Goal: Task Accomplishment & Management: Use online tool/utility

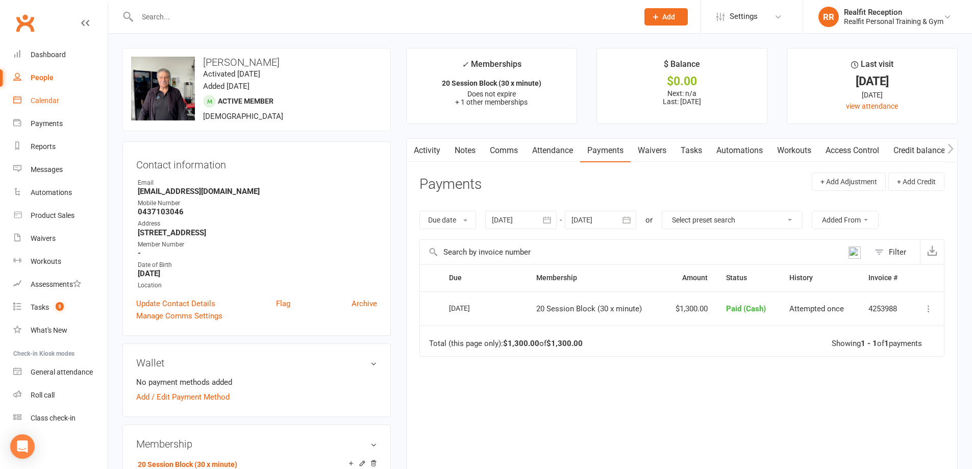
click at [44, 101] on div "Calendar" at bounding box center [45, 100] width 29 height 8
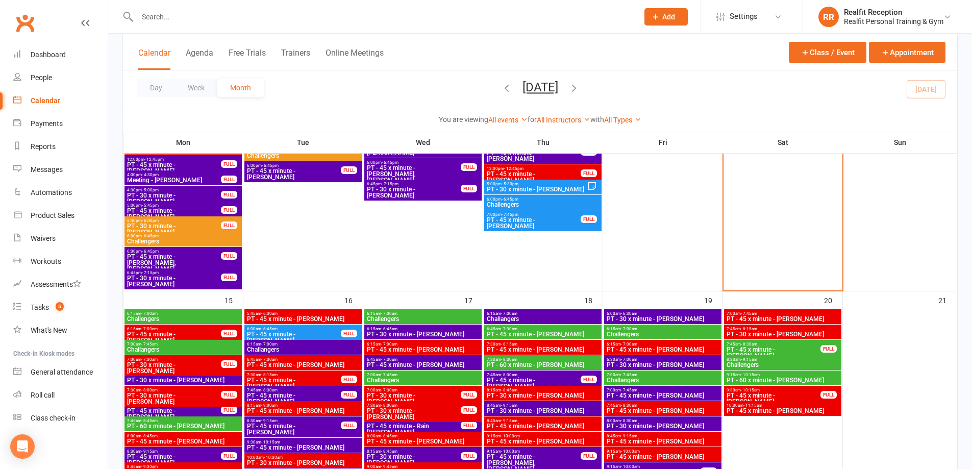
scroll to position [867, 0]
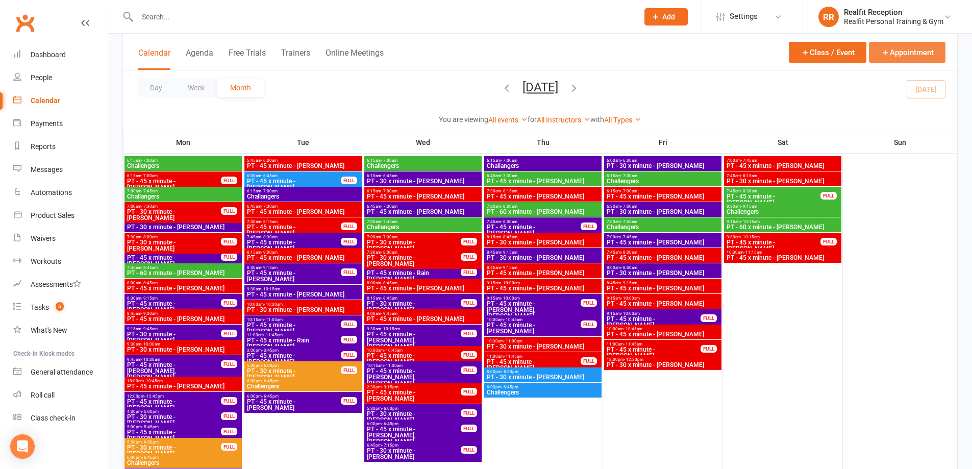
click at [905, 49] on button "Appointment" at bounding box center [907, 52] width 76 height 21
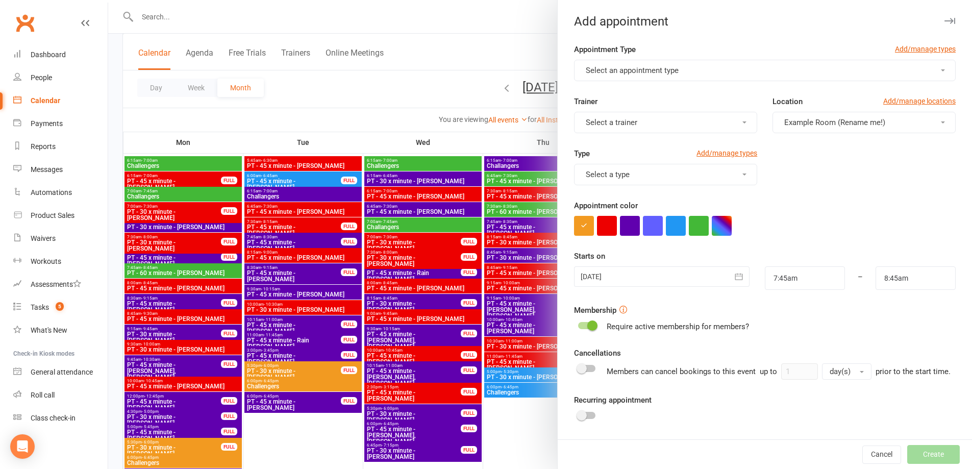
click at [640, 126] on button "Select a trainer" at bounding box center [665, 122] width 183 height 21
click at [620, 229] on span "[PERSON_NAME]" at bounding box center [611, 228] width 59 height 9
click at [634, 74] on span "Select an appointment type" at bounding box center [631, 70] width 93 height 9
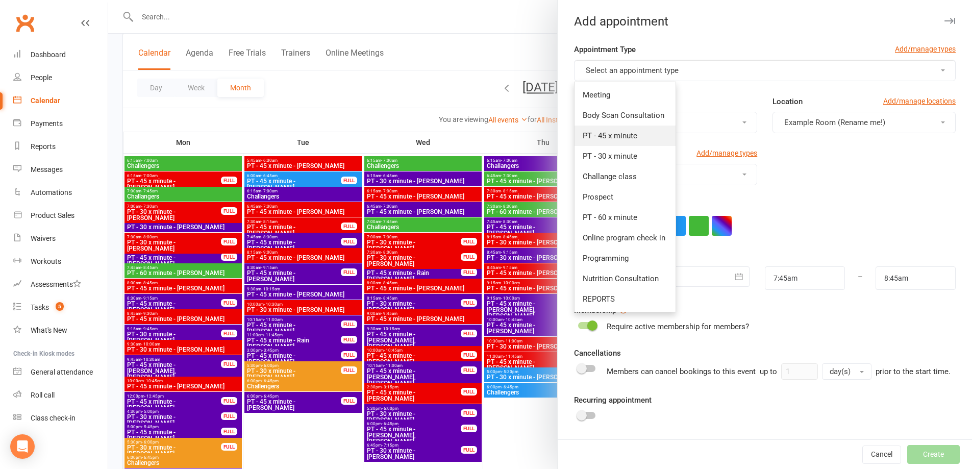
click at [620, 135] on span "PT - 45 x minute" at bounding box center [609, 135] width 55 height 9
type input "8:30am"
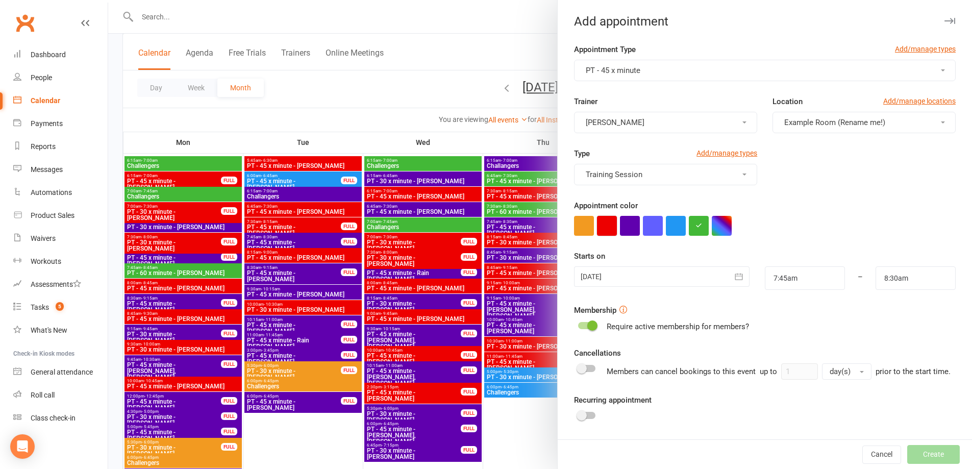
click at [606, 230] on button "button" at bounding box center [607, 226] width 20 height 20
click at [733, 279] on icon "button" at bounding box center [738, 276] width 10 height 10
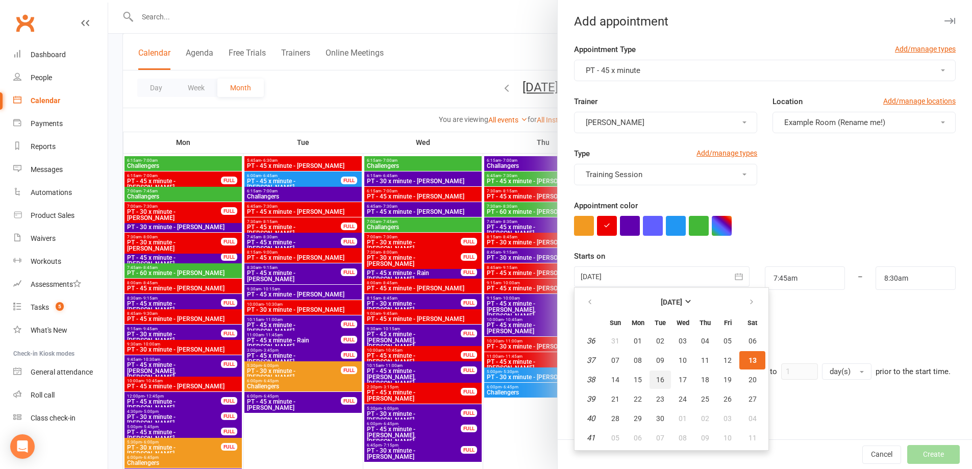
click at [656, 380] on span "16" at bounding box center [660, 379] width 8 height 8
type input "[DATE]"
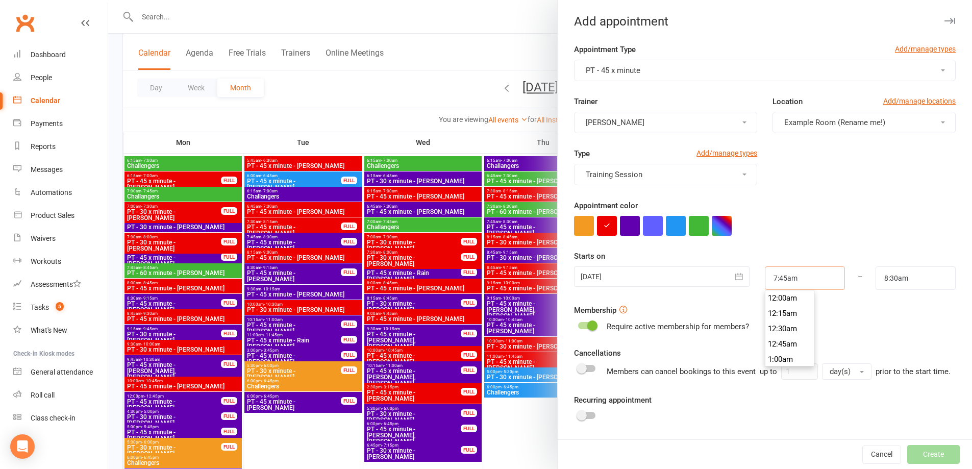
click at [794, 277] on input "7:45am" at bounding box center [804, 277] width 80 height 23
type input "9:15am"
click at [778, 302] on li "9:15am" at bounding box center [789, 302] width 49 height 15
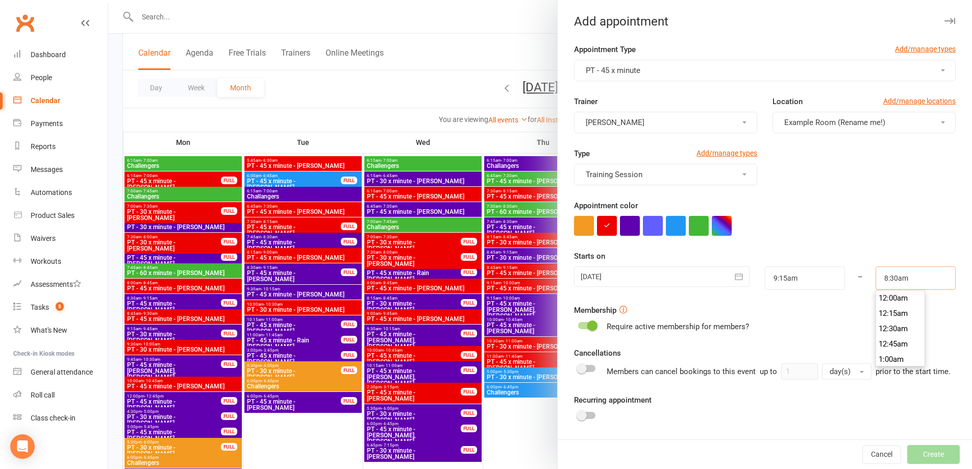
click at [890, 276] on input "8:30am" at bounding box center [915, 277] width 80 height 23
type input "10:00am"
click at [884, 353] on li "10:00am" at bounding box center [900, 353] width 49 height 15
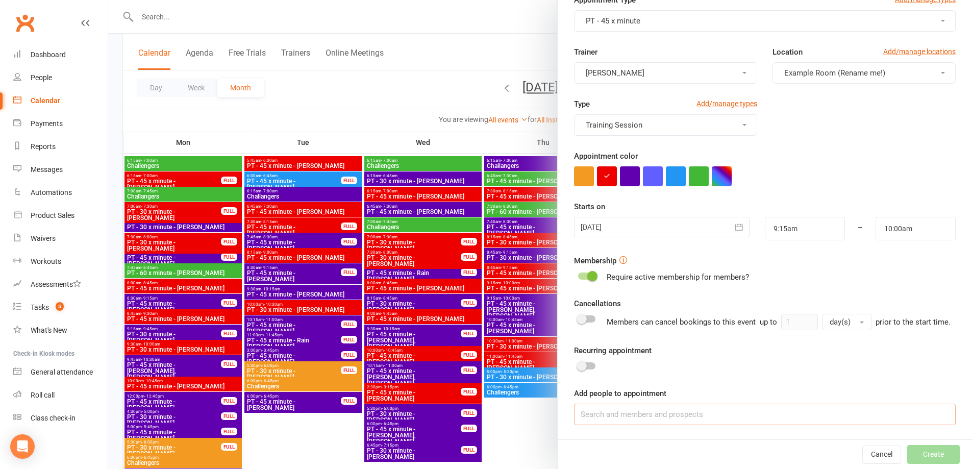
click at [649, 414] on input at bounding box center [764, 413] width 381 height 21
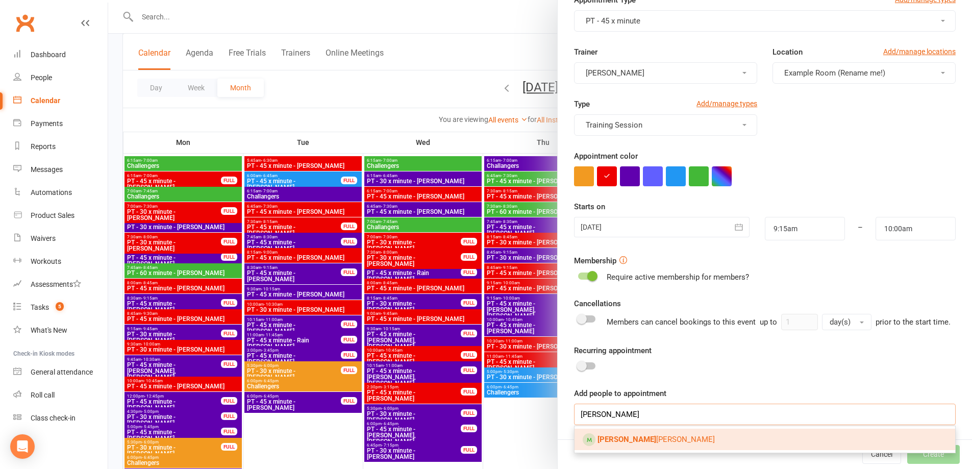
type input "[PERSON_NAME]"
click at [647, 438] on link "[PERSON_NAME]" at bounding box center [764, 438] width 380 height 21
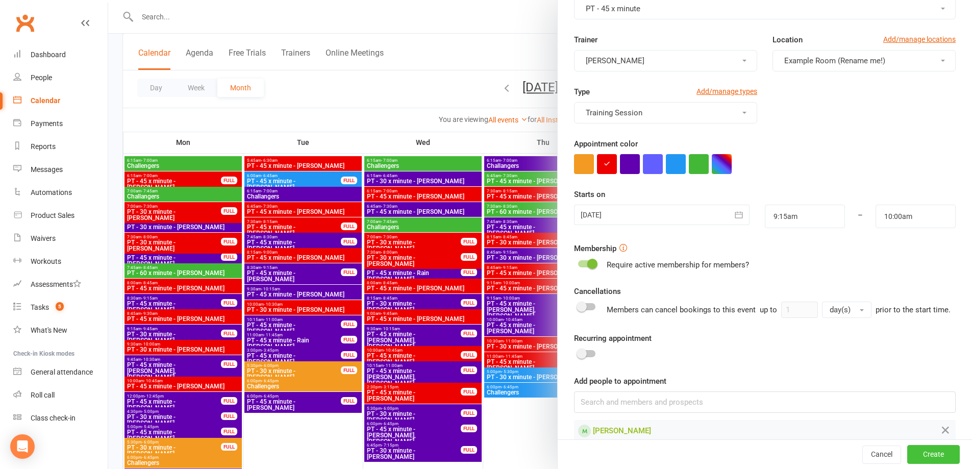
click at [926, 454] on button "Create" at bounding box center [933, 454] width 53 height 18
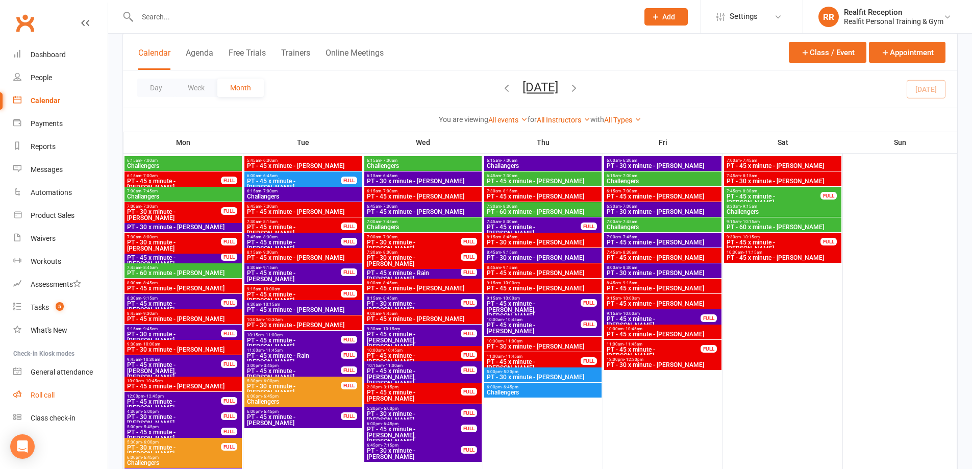
click at [50, 394] on div "Roll call" at bounding box center [43, 395] width 24 height 8
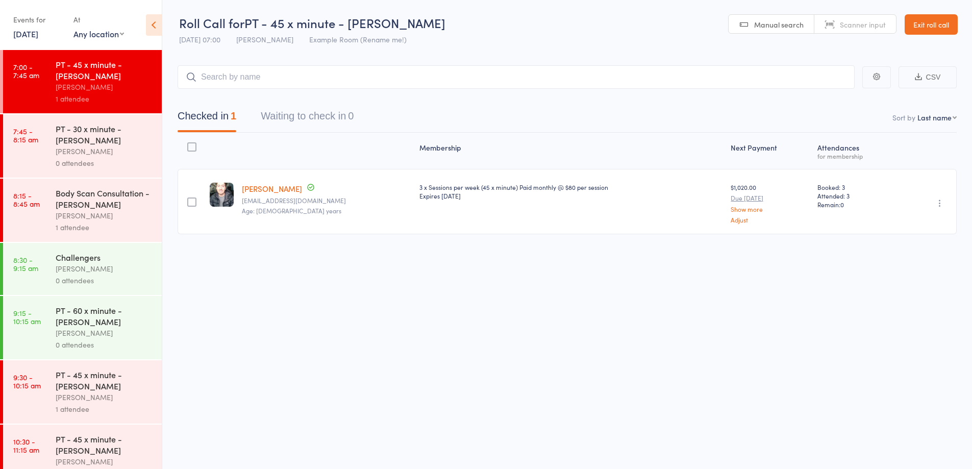
click at [118, 159] on div "0 attendees" at bounding box center [104, 163] width 97 height 12
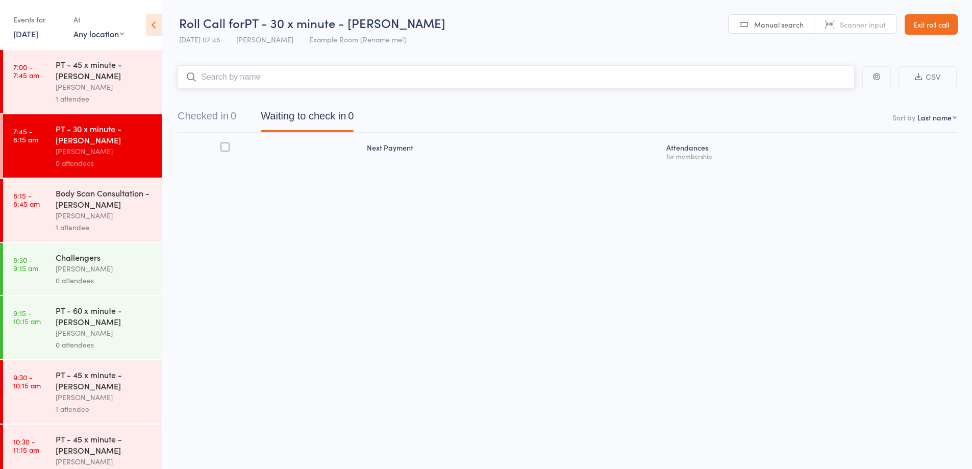
click at [240, 82] on input "search" at bounding box center [515, 76] width 677 height 23
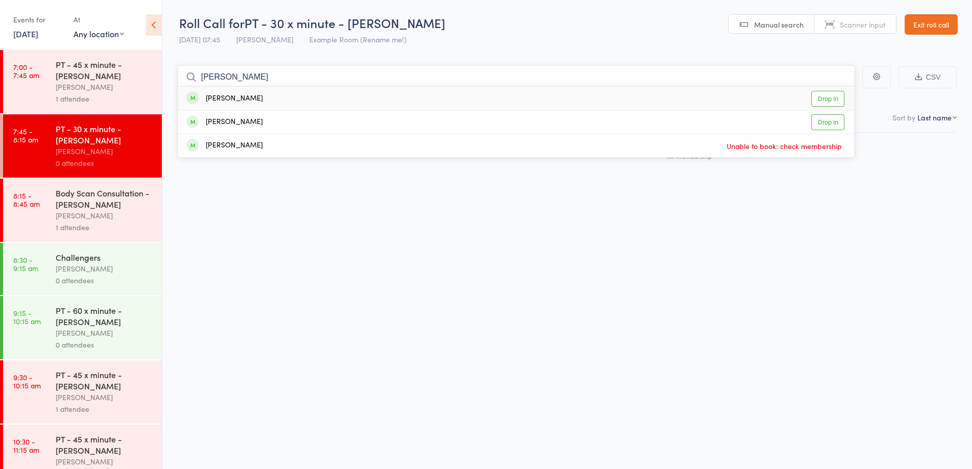
type input "tony"
click at [245, 98] on div "Tony Bennett" at bounding box center [224, 99] width 76 height 12
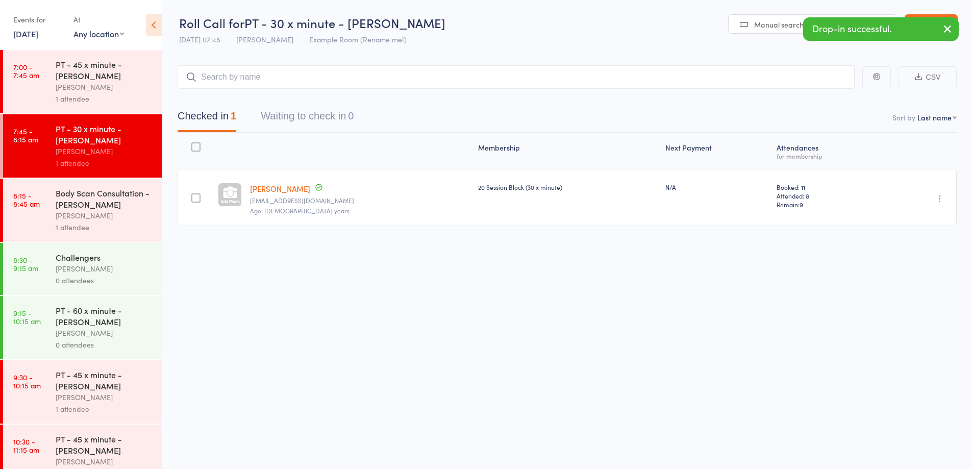
click at [935, 199] on icon "button" at bounding box center [939, 198] width 10 height 10
click at [912, 288] on li "Remove" at bounding box center [903, 287] width 84 height 14
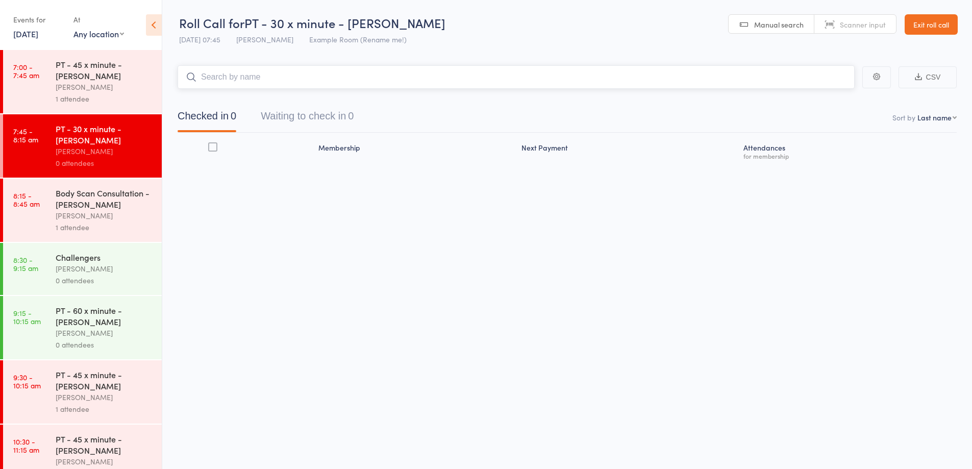
click at [316, 75] on input "search" at bounding box center [515, 76] width 677 height 23
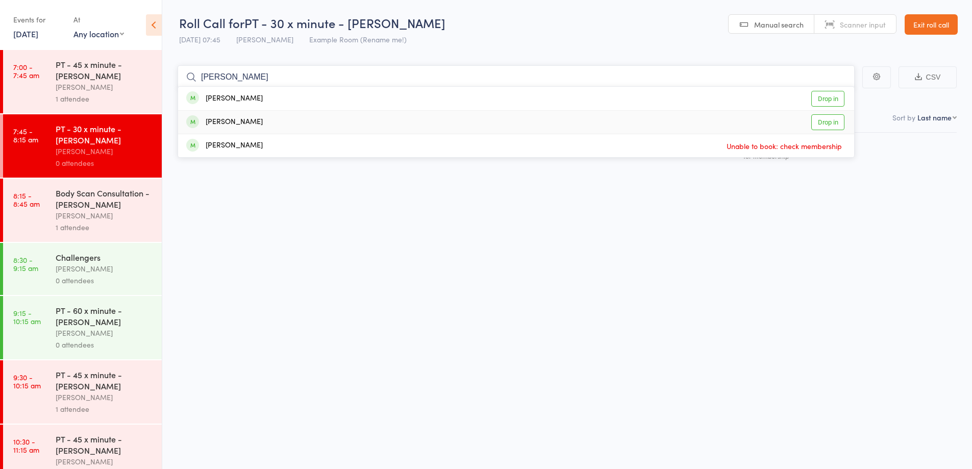
type input "tony"
click at [262, 126] on div "Tony O'Reilly Drop in" at bounding box center [516, 122] width 676 height 23
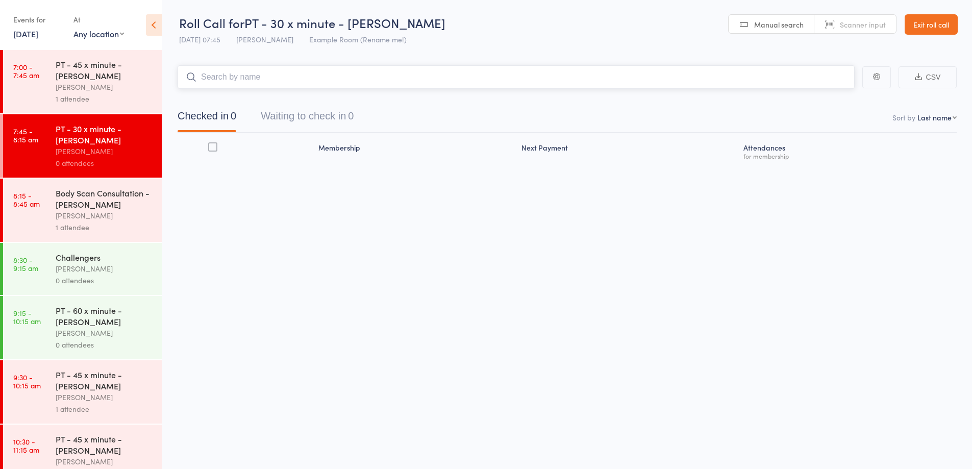
click at [247, 70] on input "search" at bounding box center [515, 76] width 677 height 23
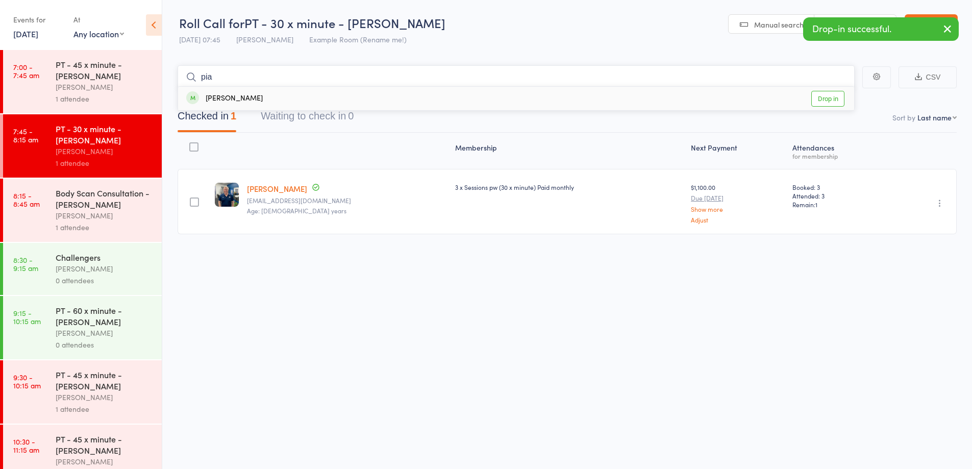
type input "pia"
click at [249, 93] on div "Pia O'Reilly Drop in" at bounding box center [516, 98] width 676 height 23
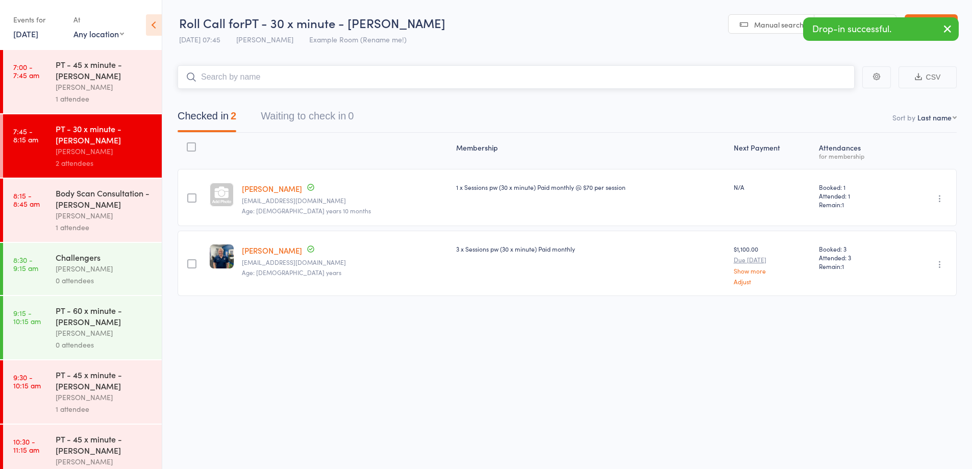
click at [252, 72] on input "search" at bounding box center [515, 76] width 677 height 23
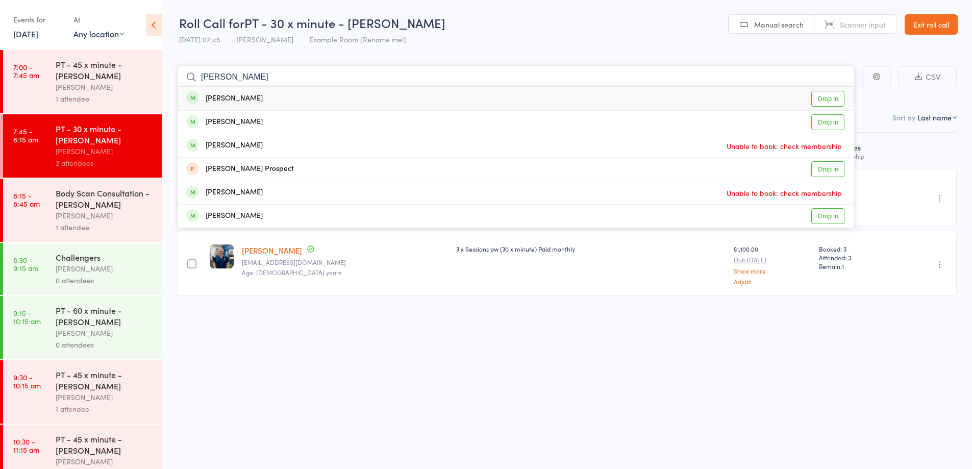
type input "dave"
click at [265, 94] on div "David Houston Drop in" at bounding box center [516, 98] width 676 height 23
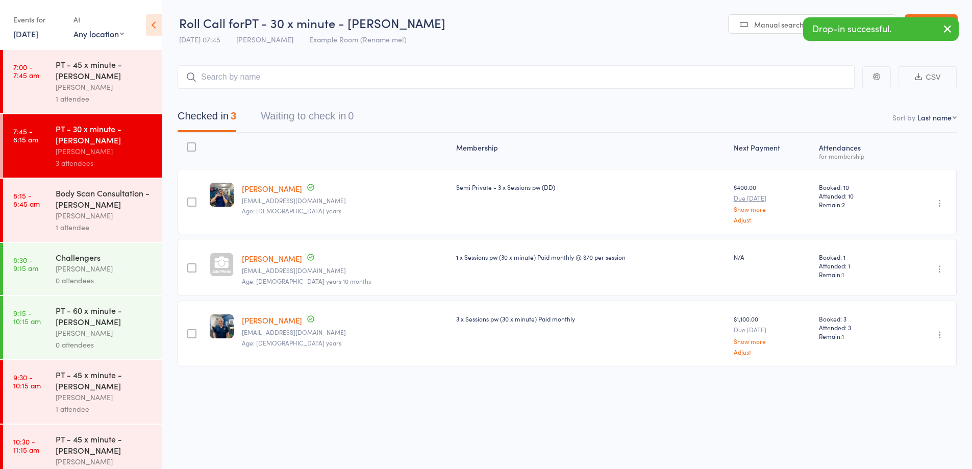
click at [942, 207] on icon "button" at bounding box center [939, 203] width 10 height 10
click at [913, 288] on li "Remove" at bounding box center [903, 292] width 84 height 14
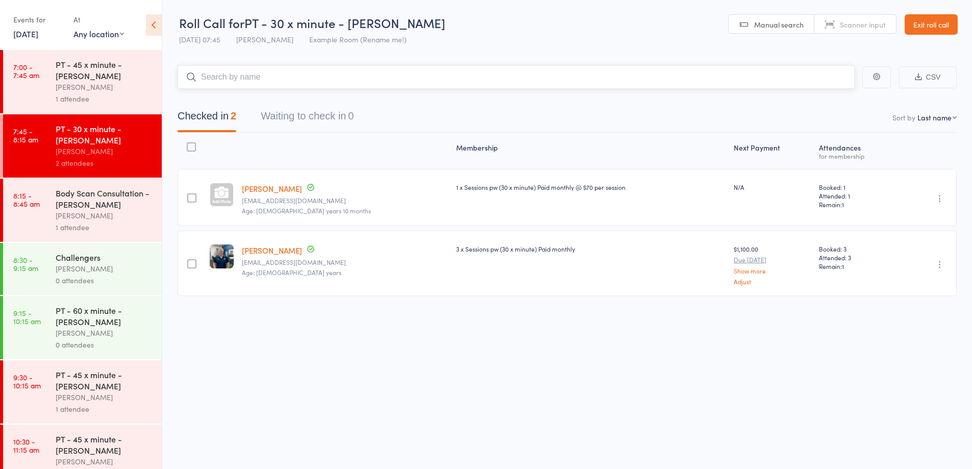
click at [278, 68] on input "search" at bounding box center [515, 76] width 677 height 23
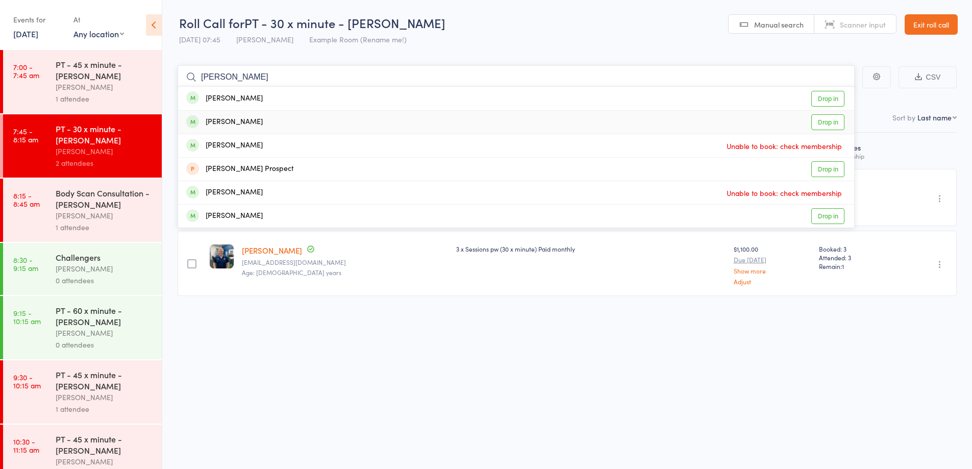
type input "dave"
click at [263, 119] on div "David Overton Drop in" at bounding box center [516, 122] width 676 height 23
